Goal: Navigation & Orientation: Find specific page/section

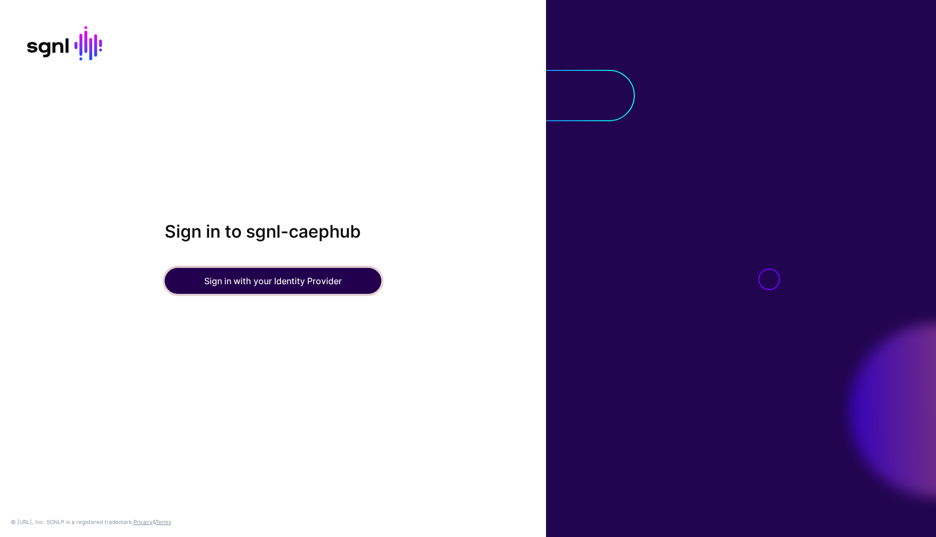
click at [319, 280] on button "Sign in with your Identity Provider" at bounding box center [273, 281] width 217 height 26
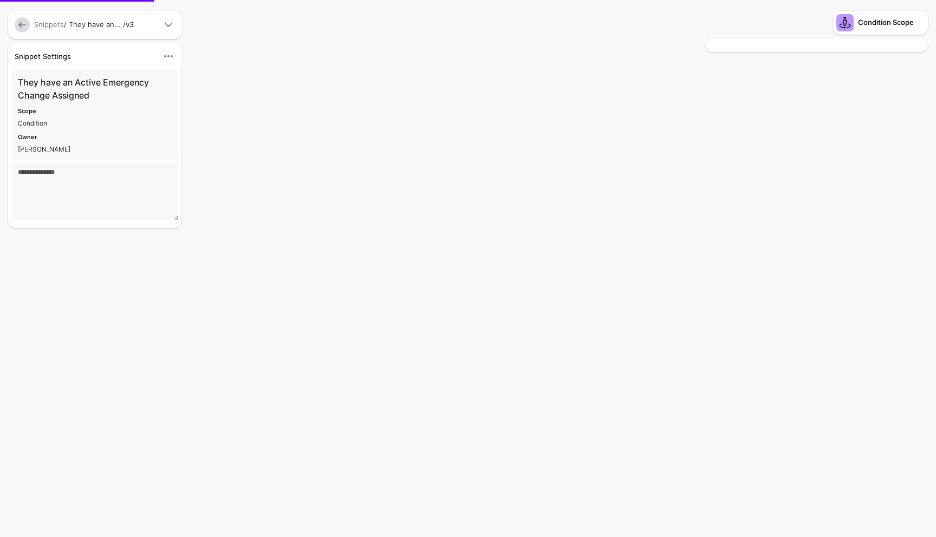
click at [17, 22] on link at bounding box center [22, 24] width 15 height 15
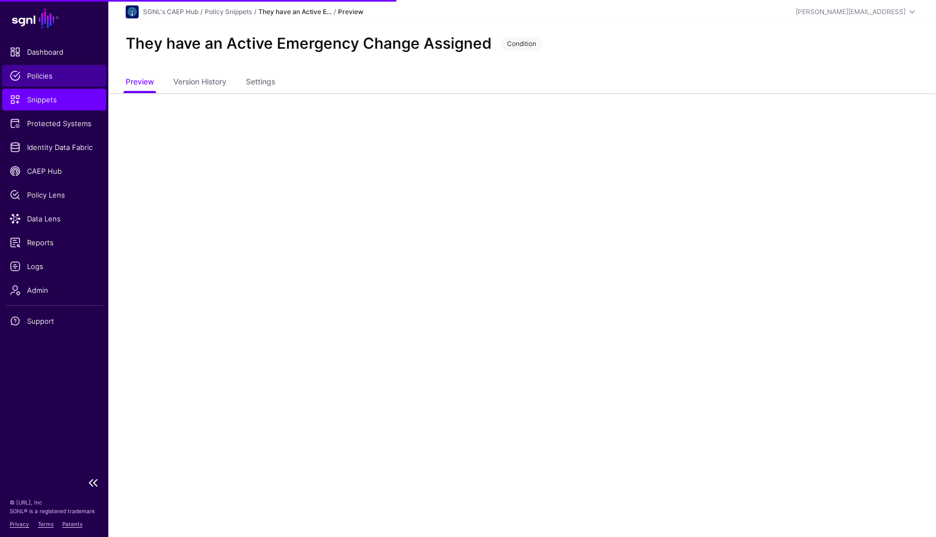
click at [41, 80] on span "Policies" at bounding box center [54, 75] width 89 height 11
